Goal: Register for event/course

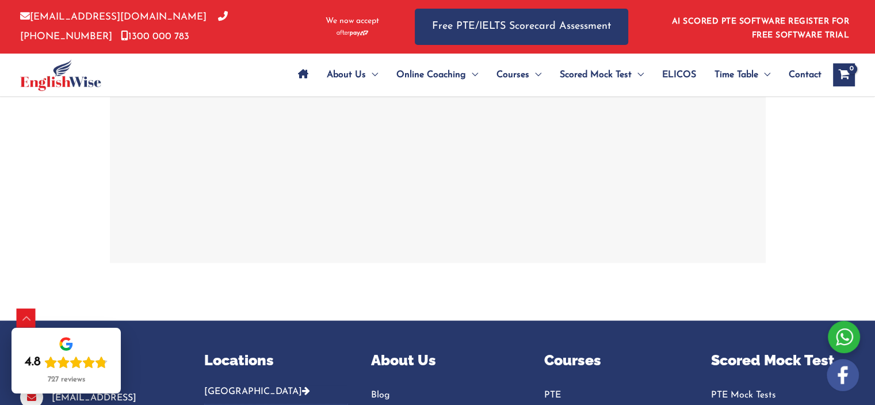
scroll to position [2196, 0]
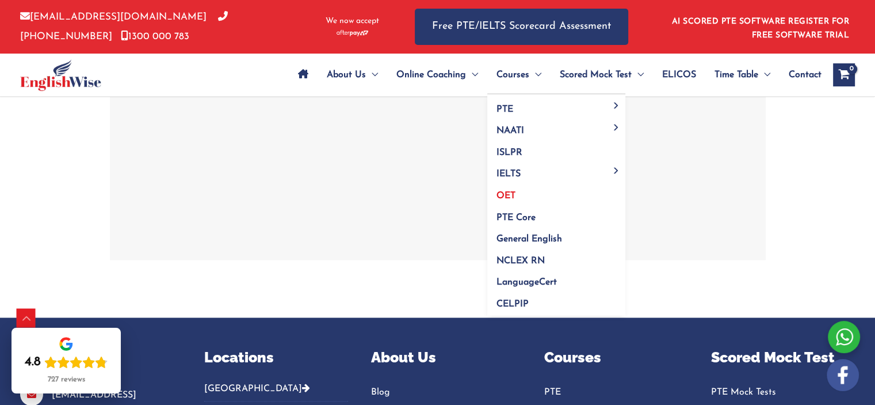
click at [509, 188] on link "OET" at bounding box center [556, 192] width 138 height 22
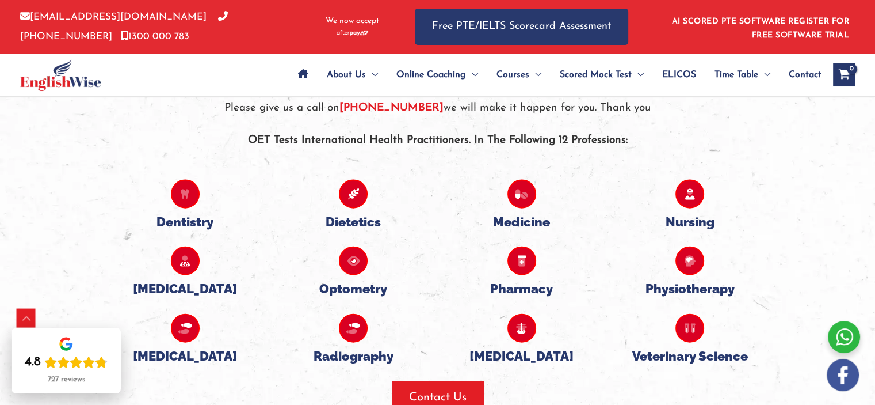
scroll to position [2594, 0]
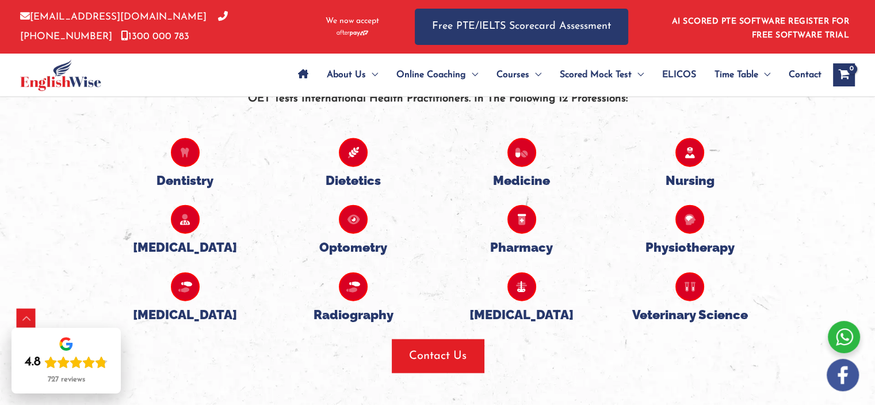
click at [516, 182] on h5 "Medicine" at bounding box center [522, 180] width 151 height 15
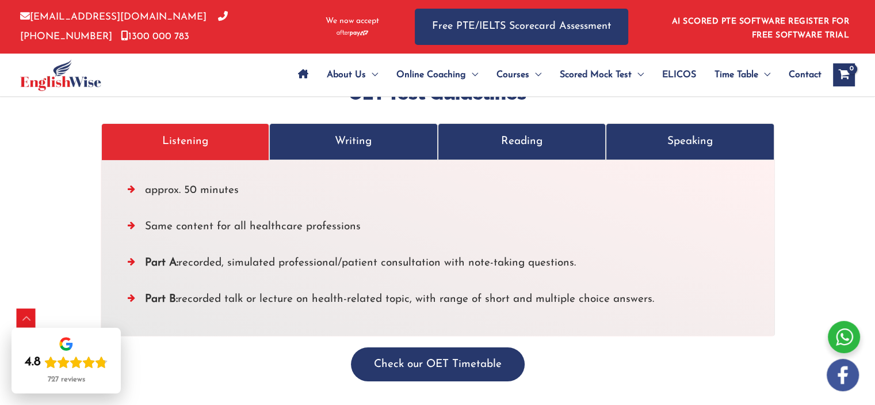
scroll to position [3859, 0]
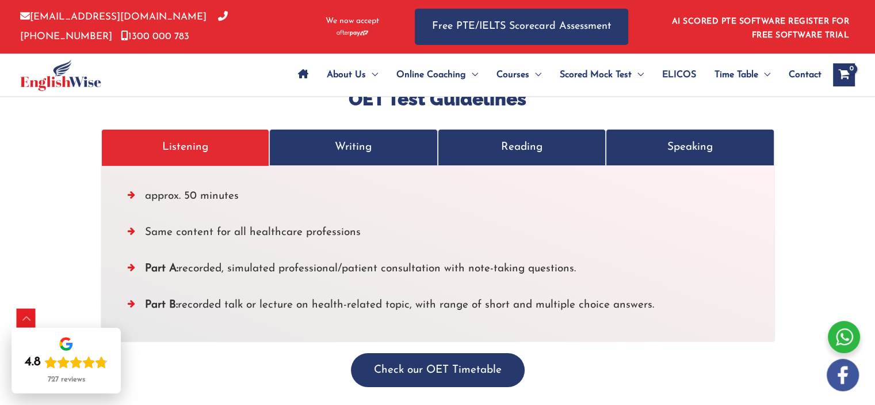
click at [333, 138] on link "Writing" at bounding box center [353, 147] width 169 height 36
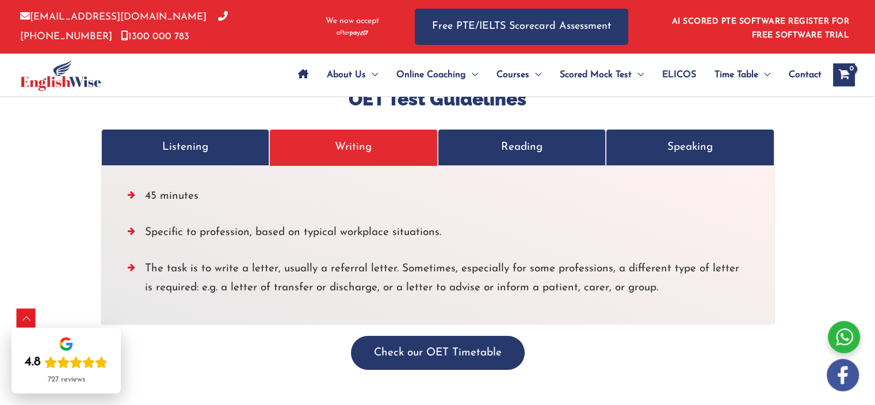
click at [501, 138] on p "Reading" at bounding box center [522, 147] width 144 height 19
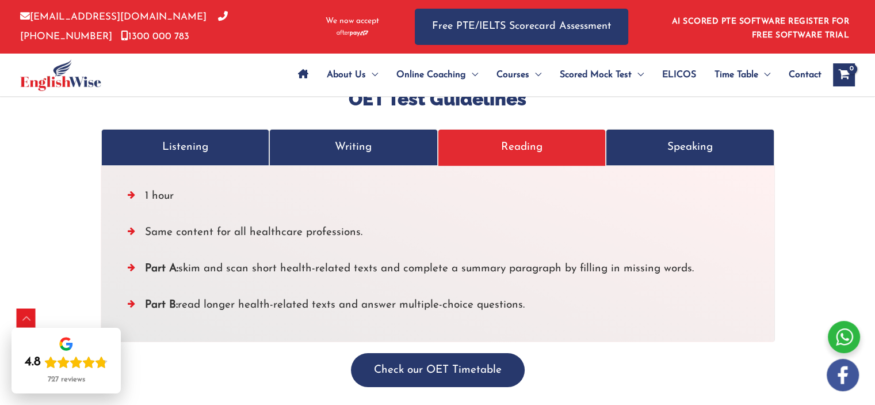
click at [692, 138] on p "Speaking" at bounding box center [690, 147] width 144 height 19
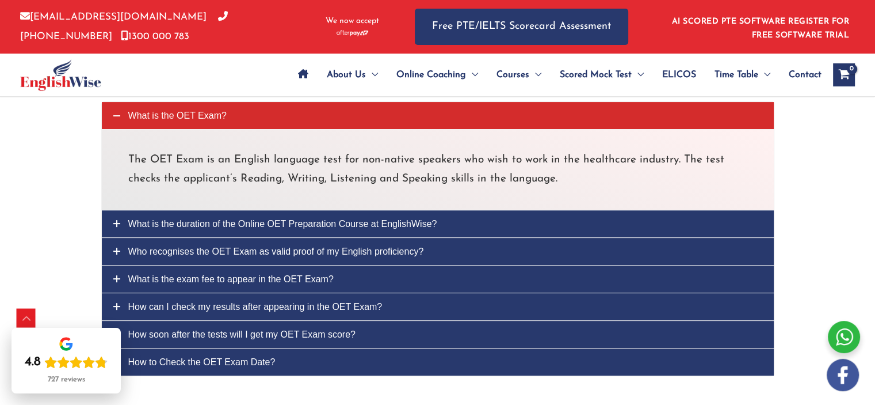
scroll to position [4692, 0]
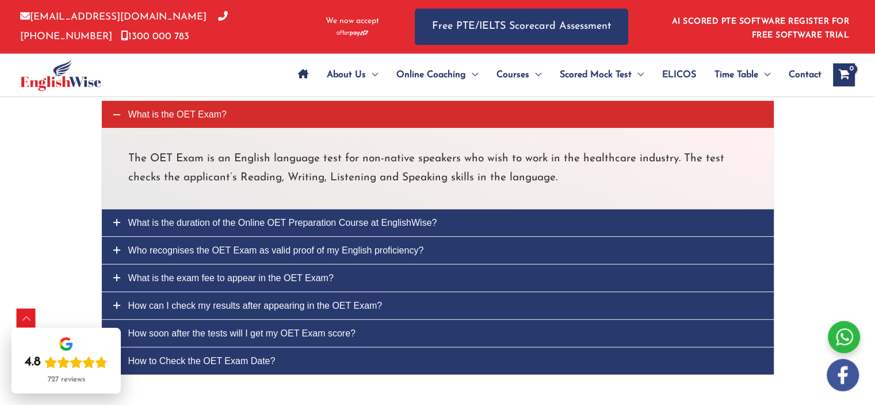
click at [134, 218] on span "What is the duration of the Online OET Preparation Course at EnglishWise?" at bounding box center [282, 223] width 309 height 10
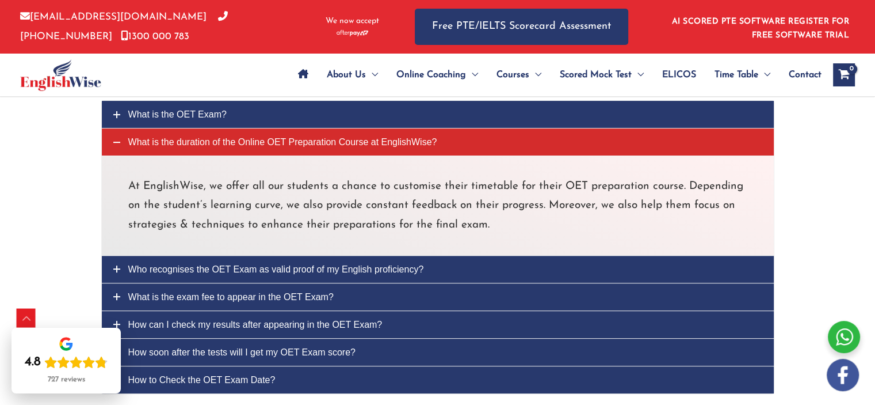
click at [109, 255] on link "Who recognises the OET Exam as valid proof of my English proficiency?" at bounding box center [438, 268] width 672 height 27
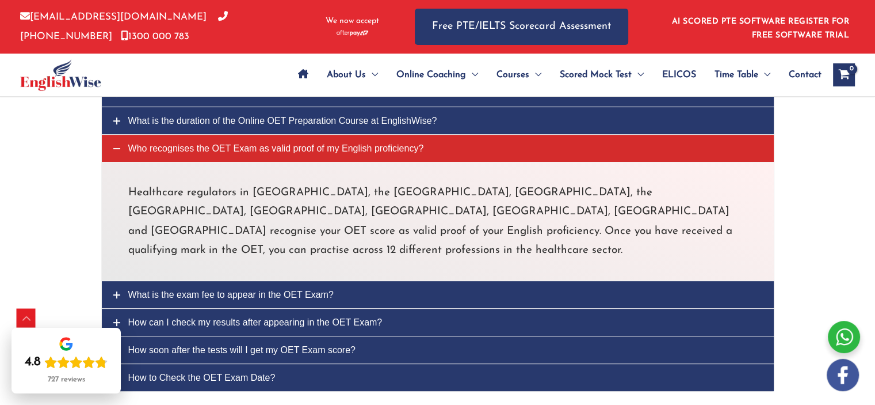
scroll to position [4714, 0]
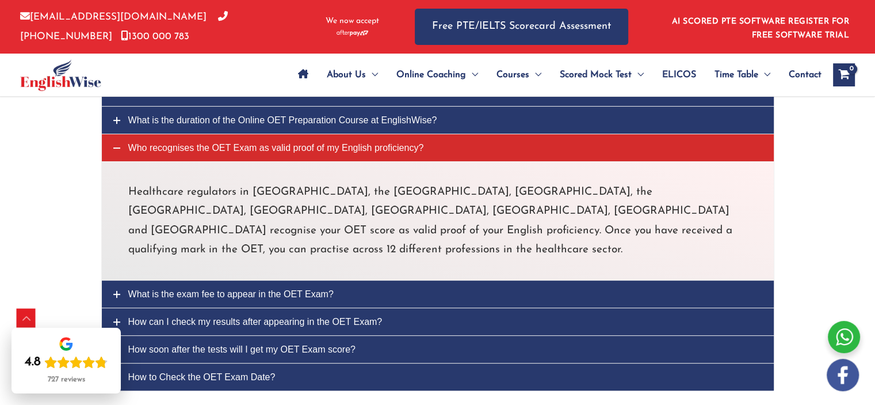
click at [123, 280] on link "What is the exam fee to appear in the OET Exam?" at bounding box center [438, 293] width 672 height 27
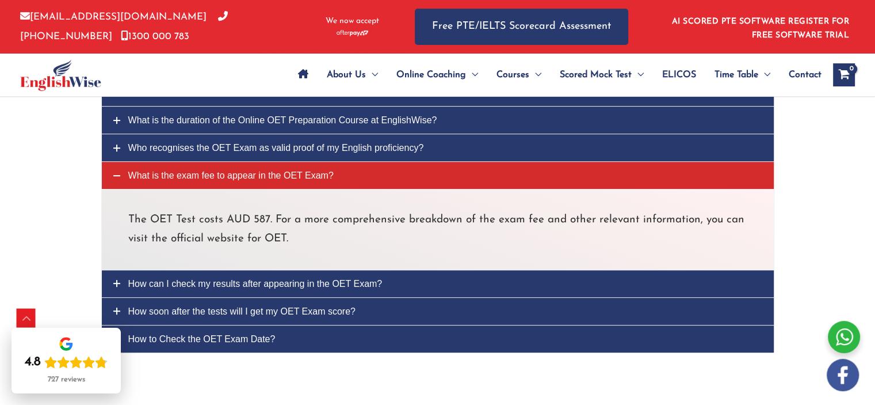
click at [124, 297] on link "How soon after the tests will I get my OET Exam score?" at bounding box center [438, 310] width 672 height 27
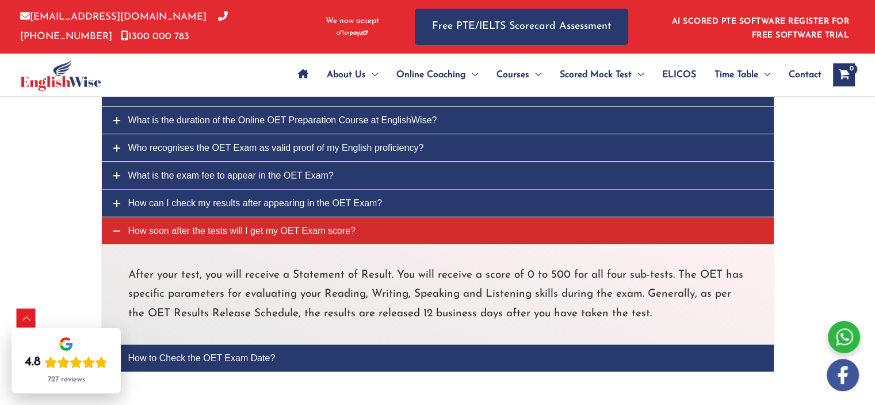
click at [136, 353] on span "How to Check the OET Exam Date?" at bounding box center [201, 358] width 147 height 10
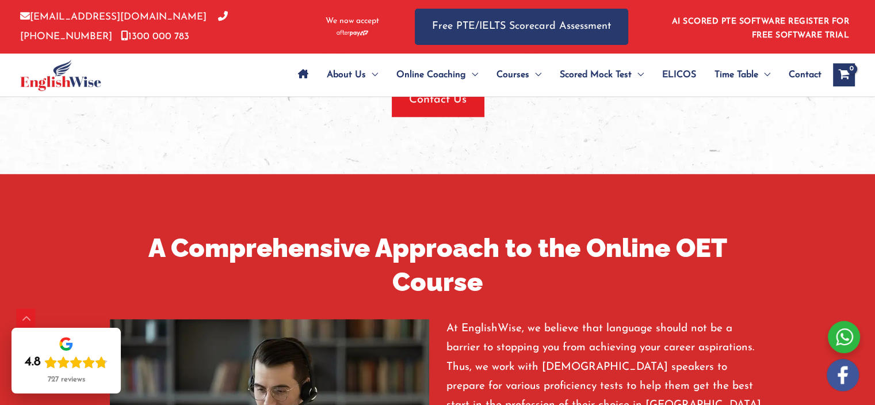
scroll to position [1071, 0]
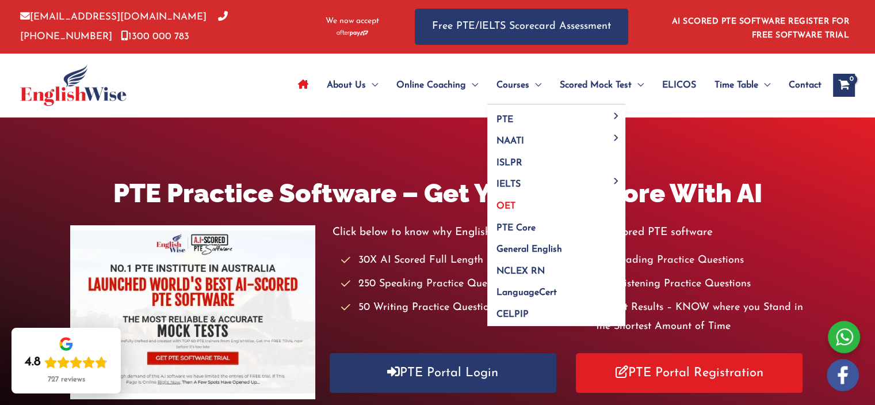
click at [507, 207] on span "OET" at bounding box center [506, 205] width 19 height 9
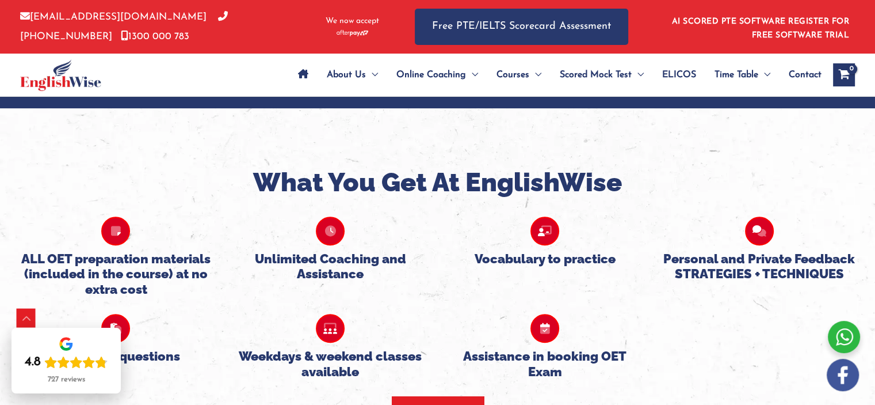
scroll to position [755, 0]
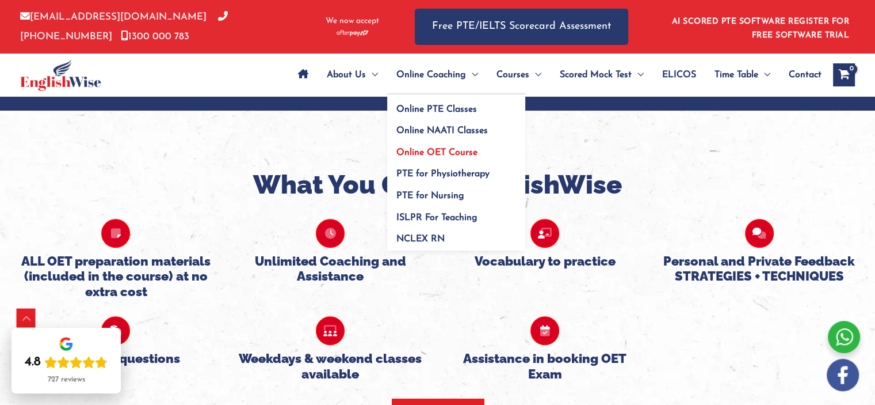
click at [426, 155] on span "Online OET Course" at bounding box center [436, 152] width 81 height 9
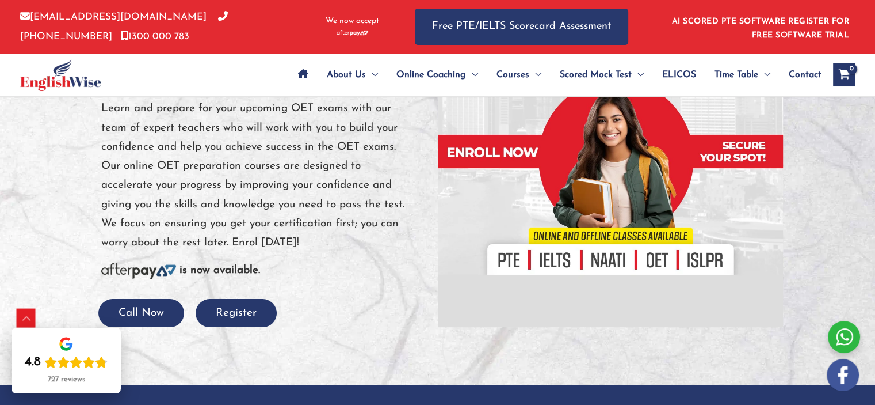
scroll to position [283, 0]
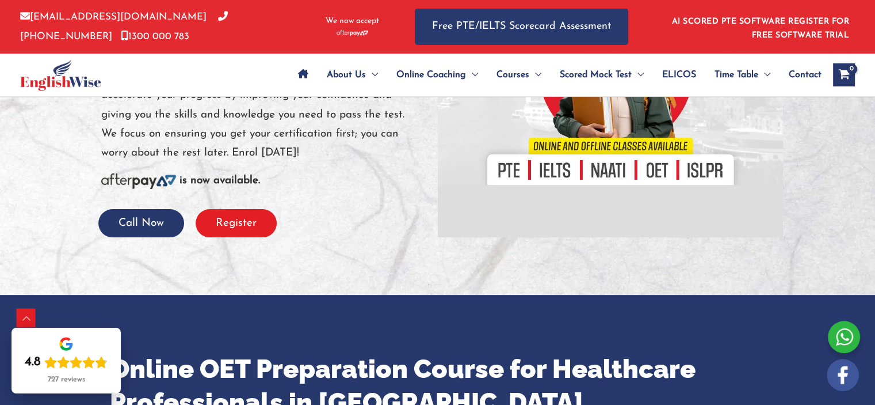
click at [235, 232] on button "Register" at bounding box center [236, 223] width 81 height 28
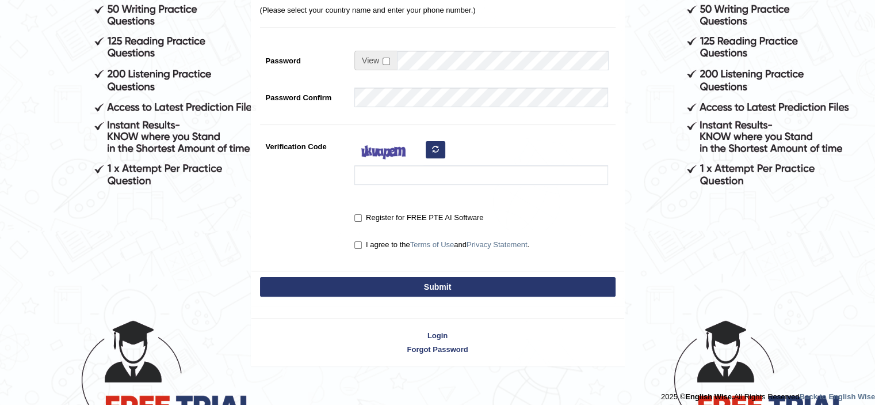
scroll to position [269, 0]
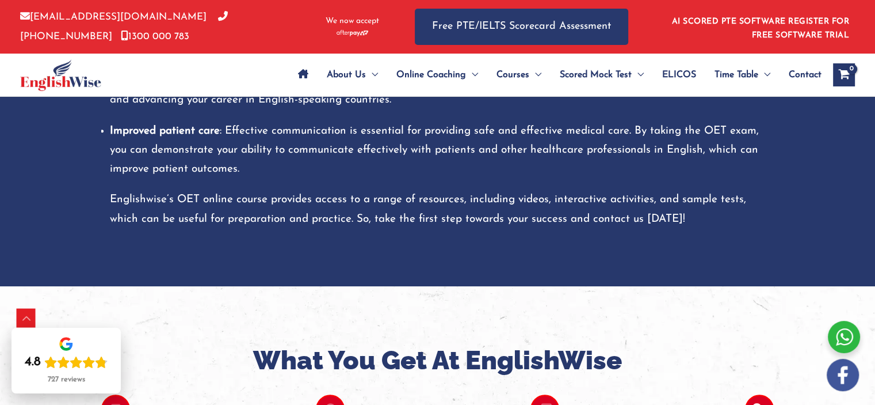
scroll to position [617, 0]
